Goal: Task Accomplishment & Management: Complete application form

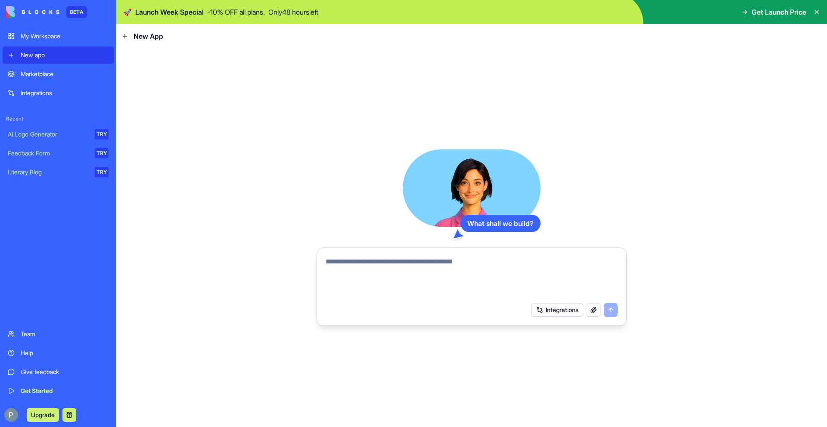
click at [60, 80] on link "Marketplace" at bounding box center [58, 73] width 111 height 17
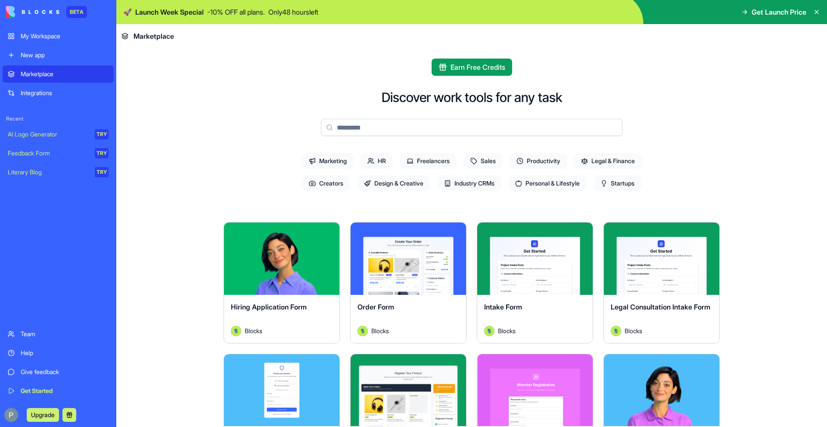
click at [48, 94] on div "Integrations" at bounding box center [65, 93] width 88 height 9
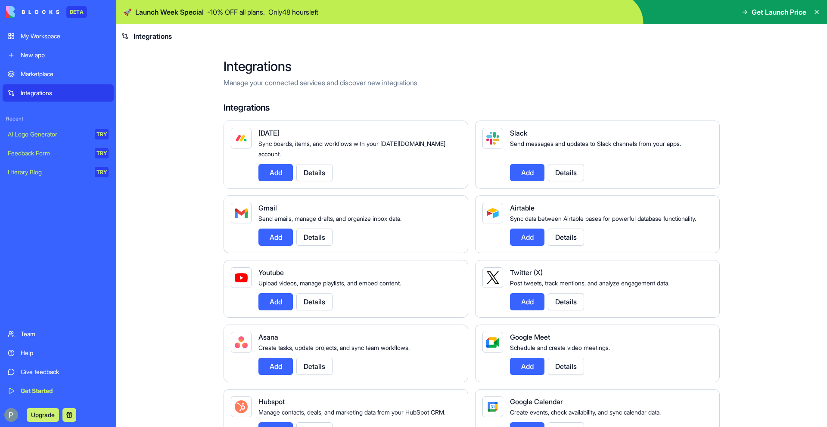
click at [44, 133] on div "AI Logo Generator" at bounding box center [48, 134] width 81 height 9
click at [43, 152] on div "Feedback Form" at bounding box center [48, 153] width 81 height 9
click at [42, 170] on div "Literary Blog" at bounding box center [48, 172] width 81 height 9
click at [48, 135] on div "AI Logo Generator" at bounding box center [48, 134] width 81 height 9
click at [48, 42] on link "My Workspace" at bounding box center [58, 36] width 111 height 17
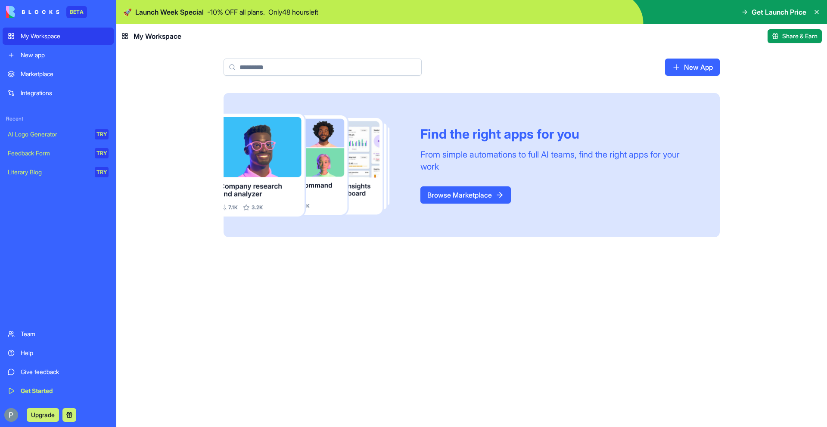
click at [57, 15] on img at bounding box center [32, 12] width 53 height 12
click at [24, 55] on div "New app" at bounding box center [65, 55] width 88 height 9
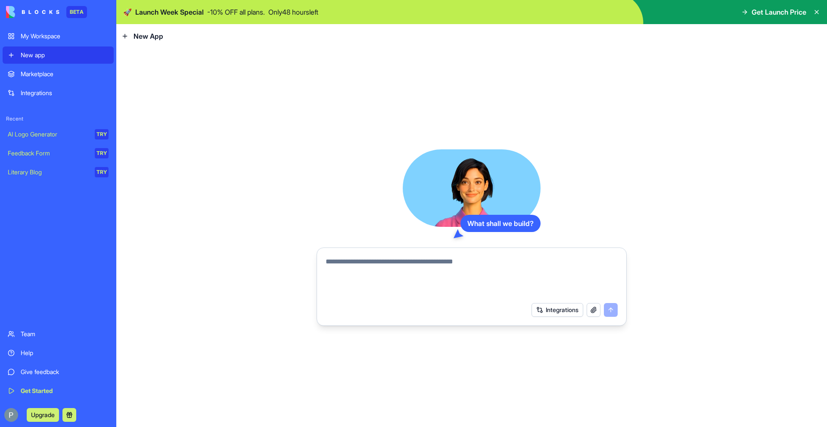
click at [413, 275] on textarea at bounding box center [472, 277] width 292 height 41
type textarea "*"
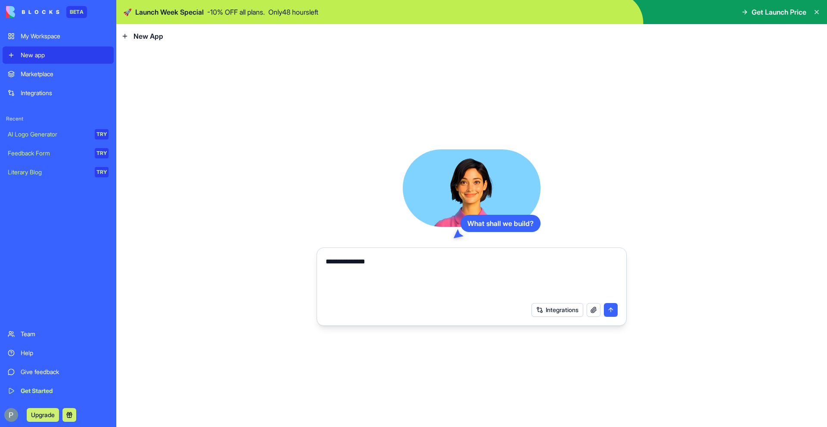
type textarea "**********"
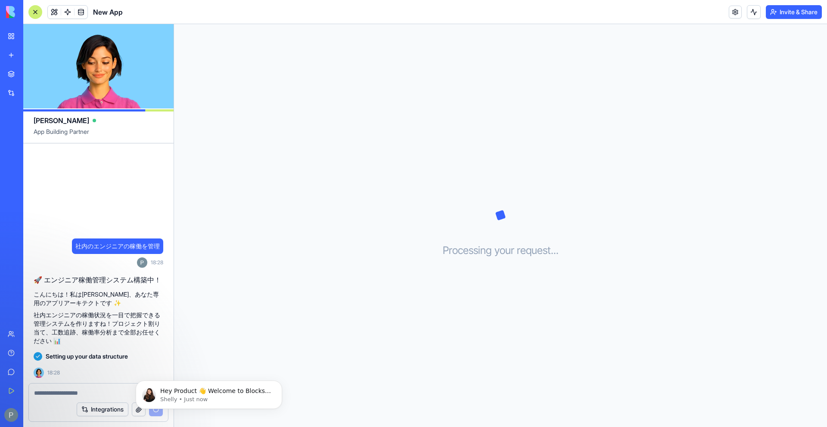
click at [326, 326] on div "Processing your request . . ." at bounding box center [500, 225] width 653 height 403
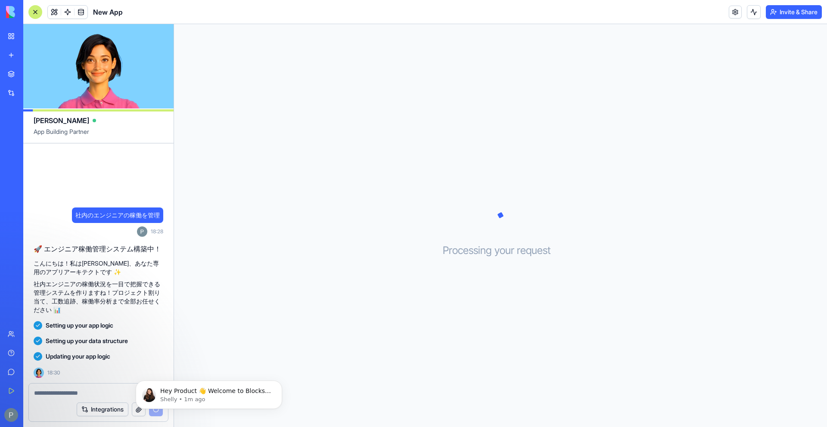
drag, startPoint x: 40, startPoint y: 37, endPoint x: 183, endPoint y: 0, distance: 147.6
click at [0, 0] on div "BETA My Workspace New app Marketplace Integrations Recent New App AI Logo Gener…" at bounding box center [11, 213] width 23 height 427
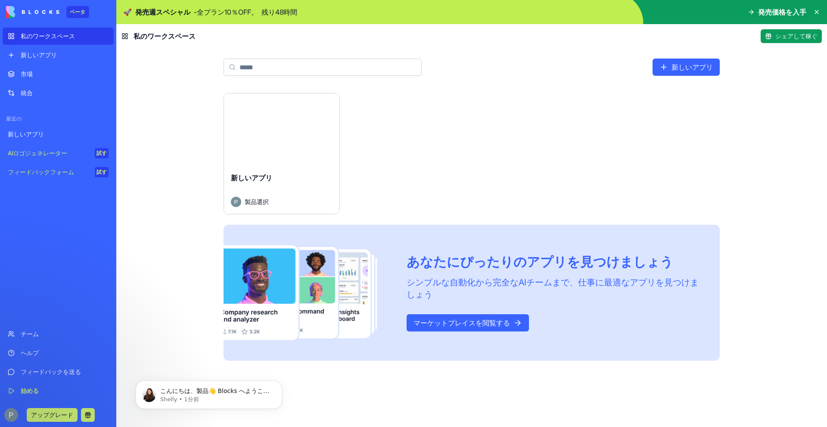
click at [481, 324] on font "マーケットプレイスを閲覧する" at bounding box center [462, 323] width 96 height 9
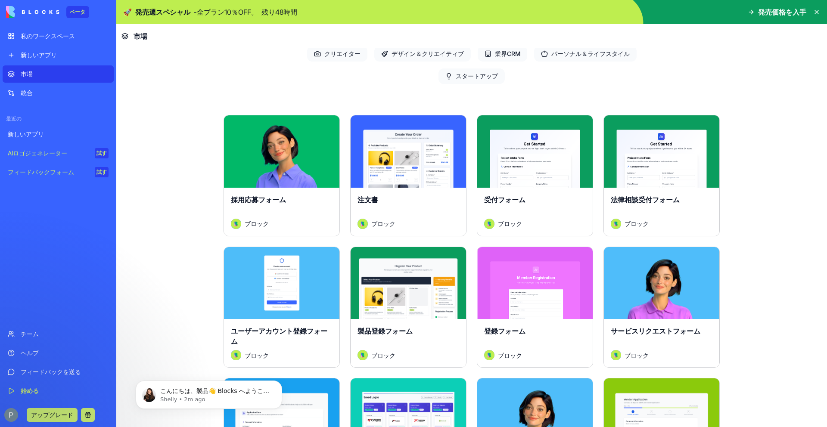
scroll to position [156, 0]
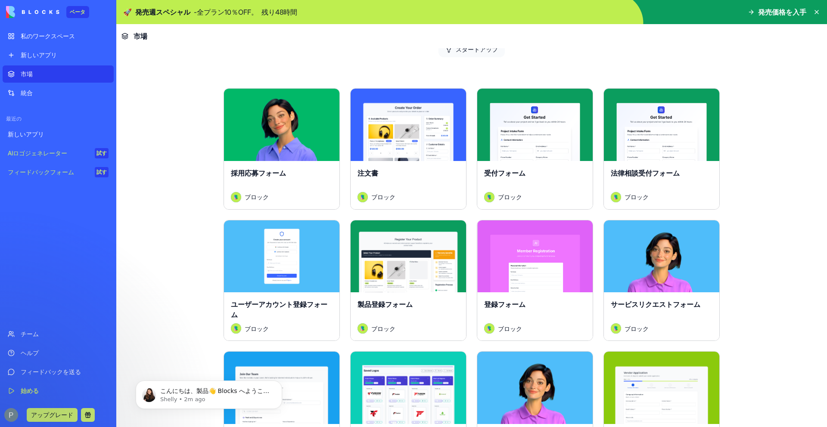
click at [290, 123] on font "探検する" at bounding box center [282, 125] width 28 height 9
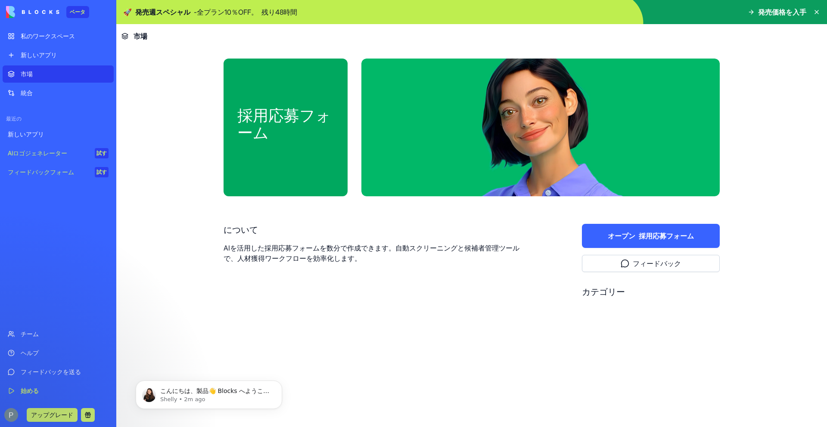
click at [632, 236] on font "オープン" at bounding box center [622, 236] width 28 height 9
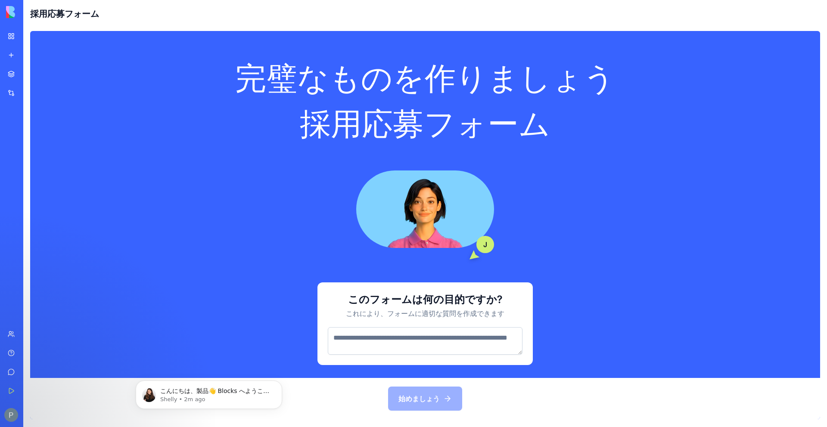
scroll to position [29, 0]
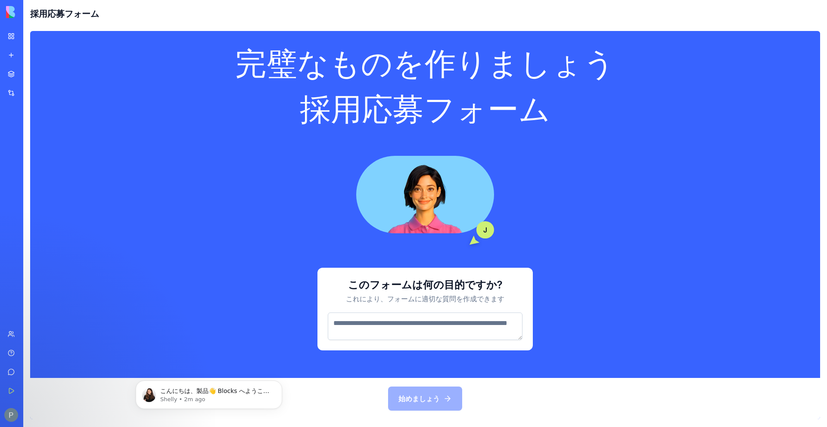
click at [461, 315] on textarea at bounding box center [425, 327] width 195 height 28
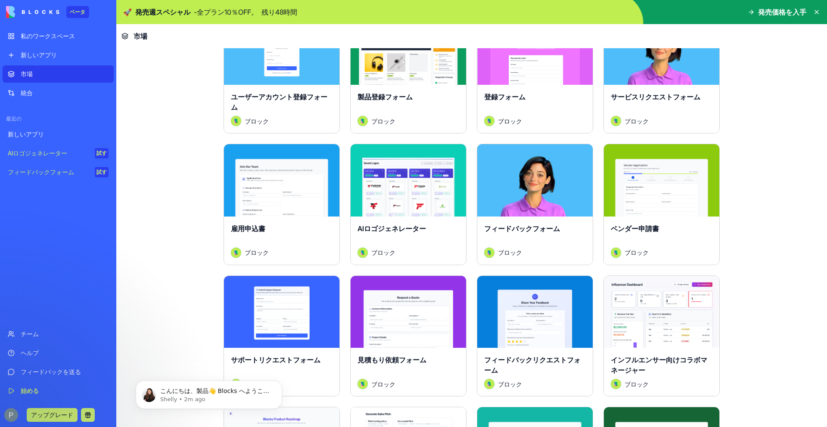
scroll to position [311, 0]
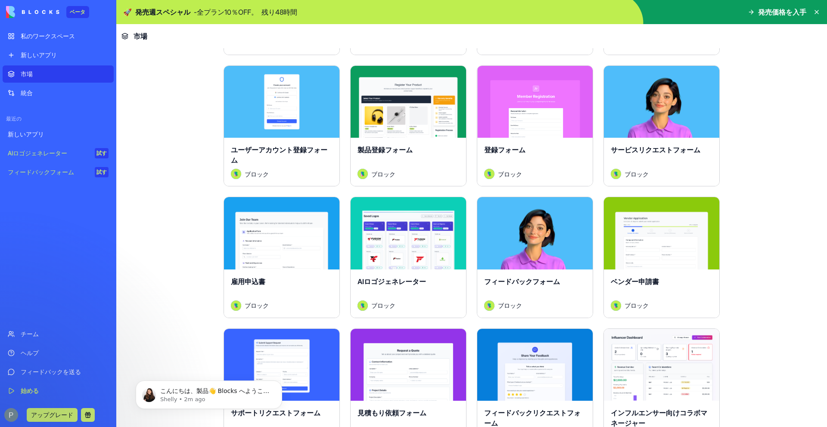
drag, startPoint x: 410, startPoint y: 266, endPoint x: 747, endPoint y: 1, distance: 428.2
click at [0, 0] on div "ベータ 私のワークスペース 新しいアプリ 市場 統合 最近の 新しいアプリ AIロゴジェネレーター 試す フィードバックフォーム 試す チーム ヘルプ フィー…" at bounding box center [413, 213] width 827 height 427
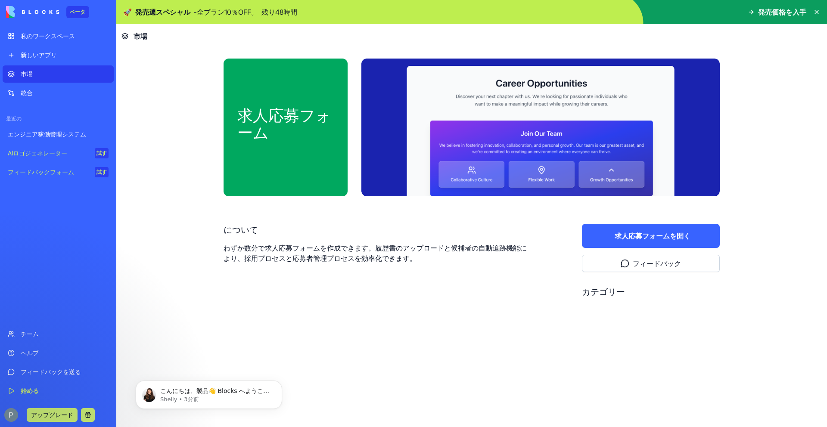
click at [627, 232] on font "求人応募フォーム" at bounding box center [642, 236] width 55 height 9
click at [623, 237] on font "求人応募フォーム" at bounding box center [642, 236] width 55 height 9
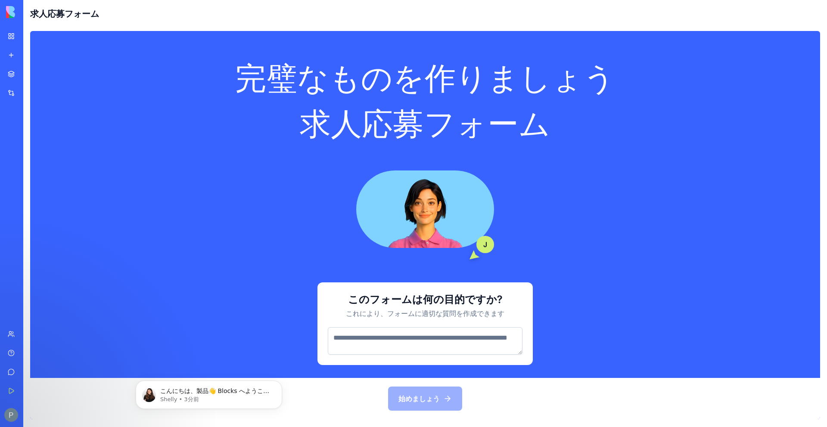
scroll to position [29, 0]
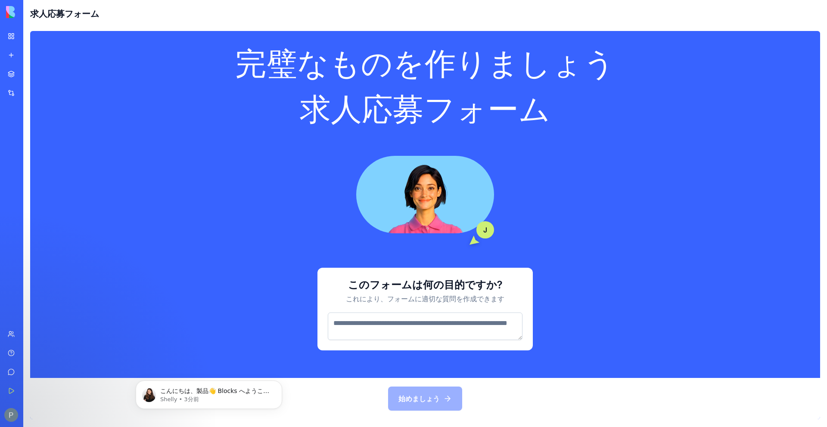
click at [416, 320] on textarea at bounding box center [425, 327] width 195 height 28
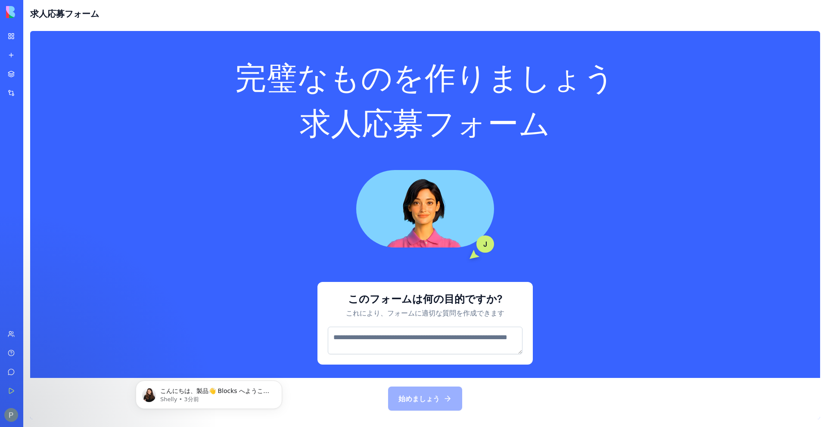
scroll to position [0, 0]
